Goal: Task Accomplishment & Management: Manage account settings

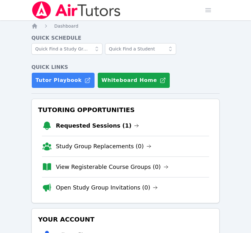
click at [80, 125] on link "Requested Sessions (1)" at bounding box center [97, 125] width 83 height 9
